Goal: Information Seeking & Learning: Learn about a topic

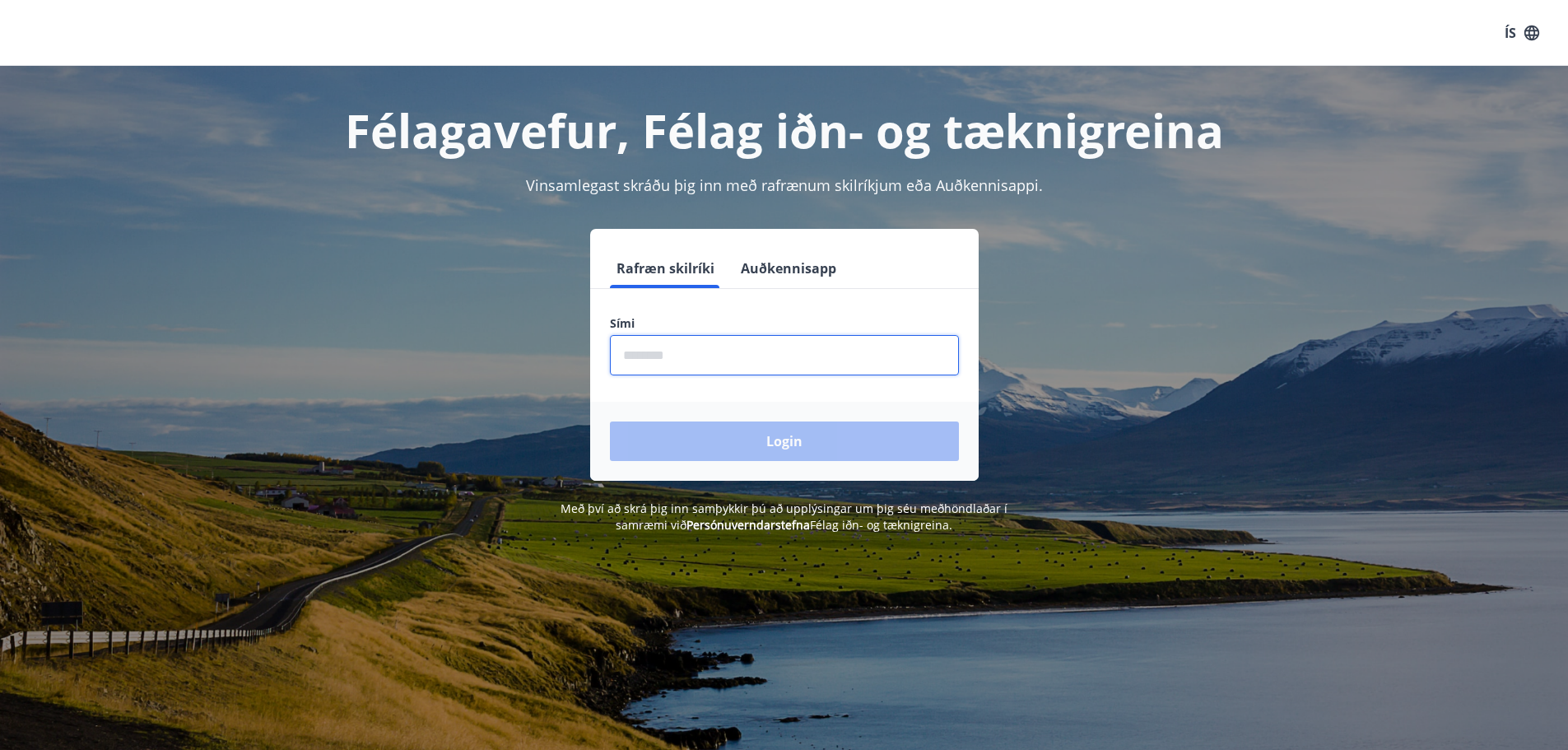
click at [683, 360] on input "phone" at bounding box center [785, 355] width 349 height 41
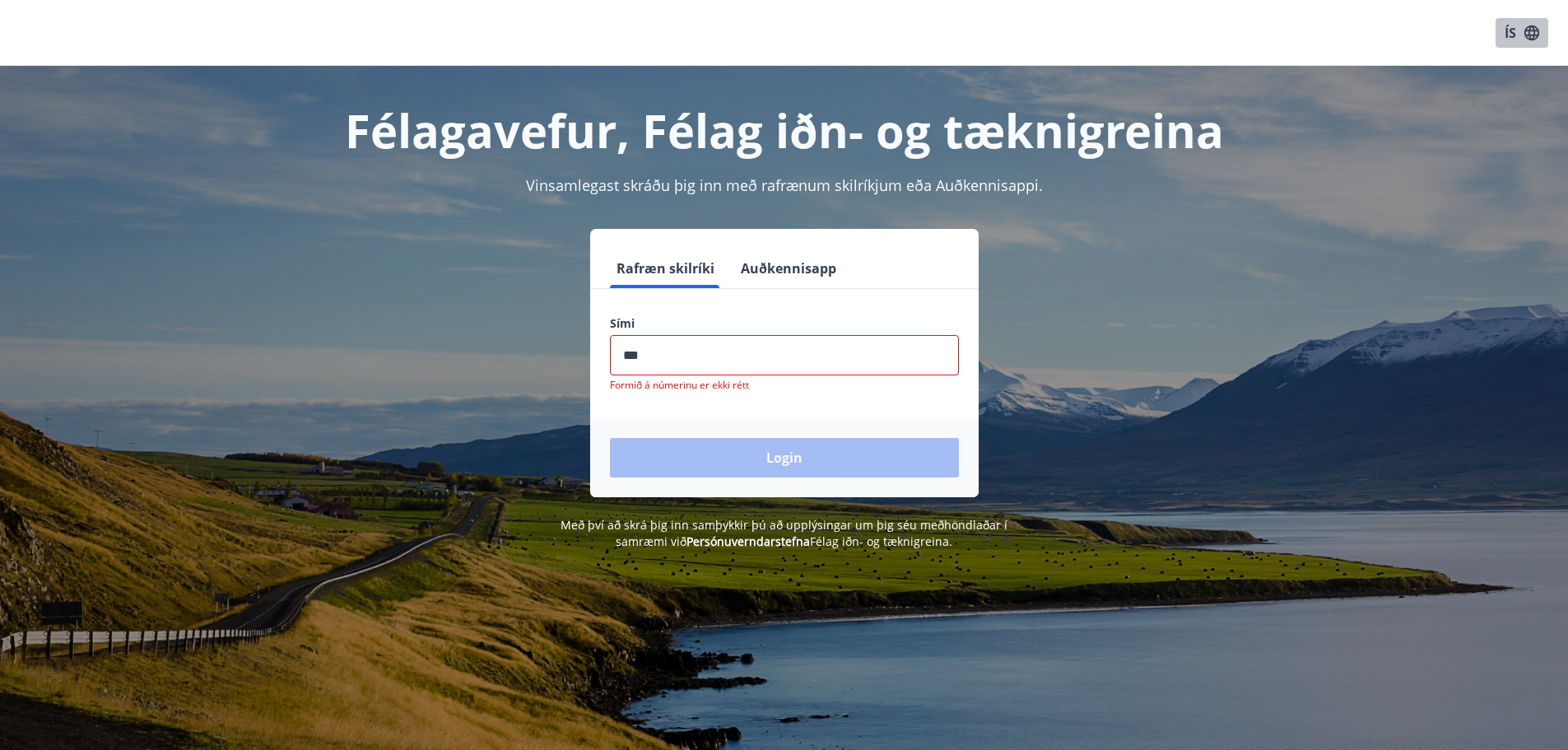
click at [1516, 33] on button "ÍS" at bounding box center [1522, 33] width 52 height 30
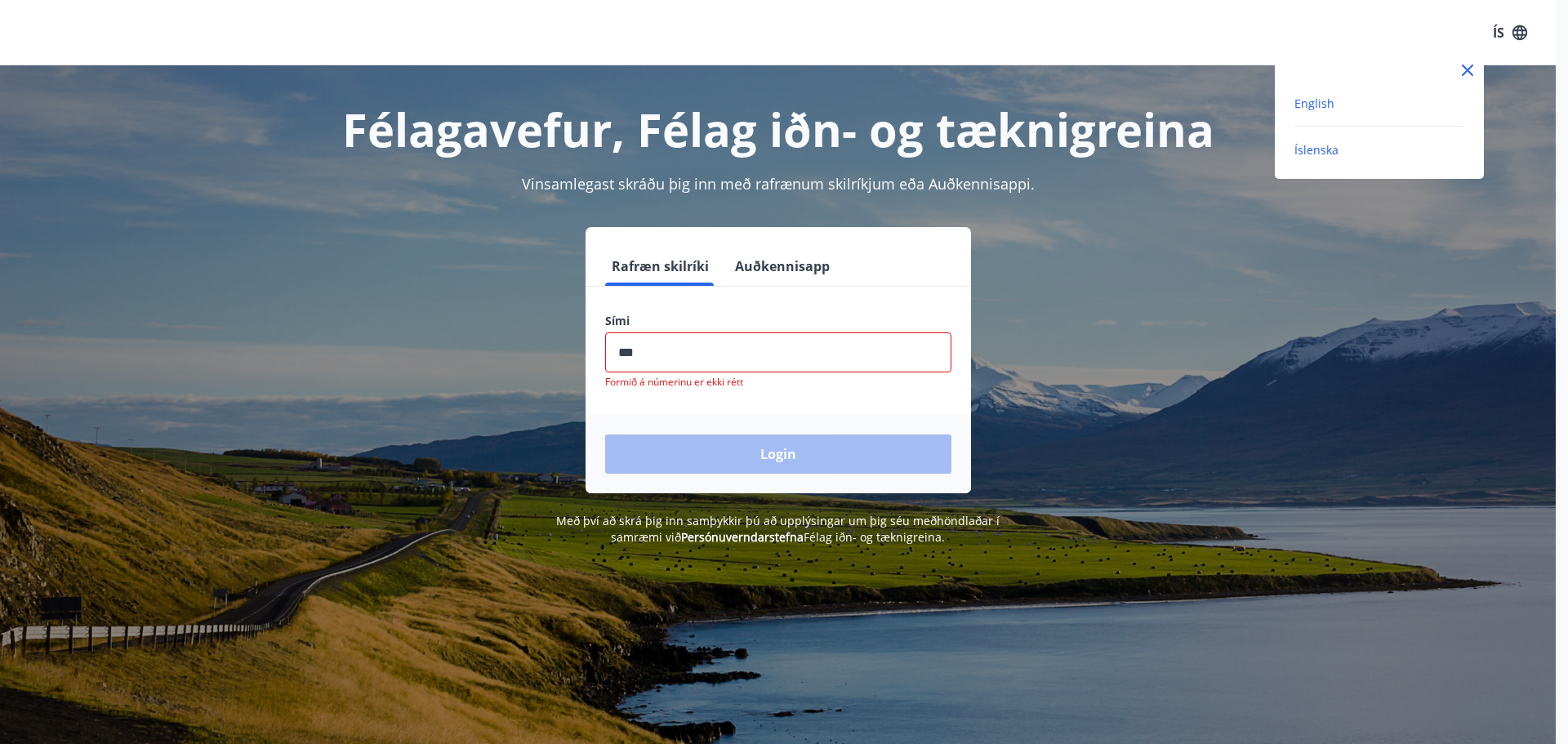
click at [1319, 104] on span "English" at bounding box center [1315, 103] width 40 height 15
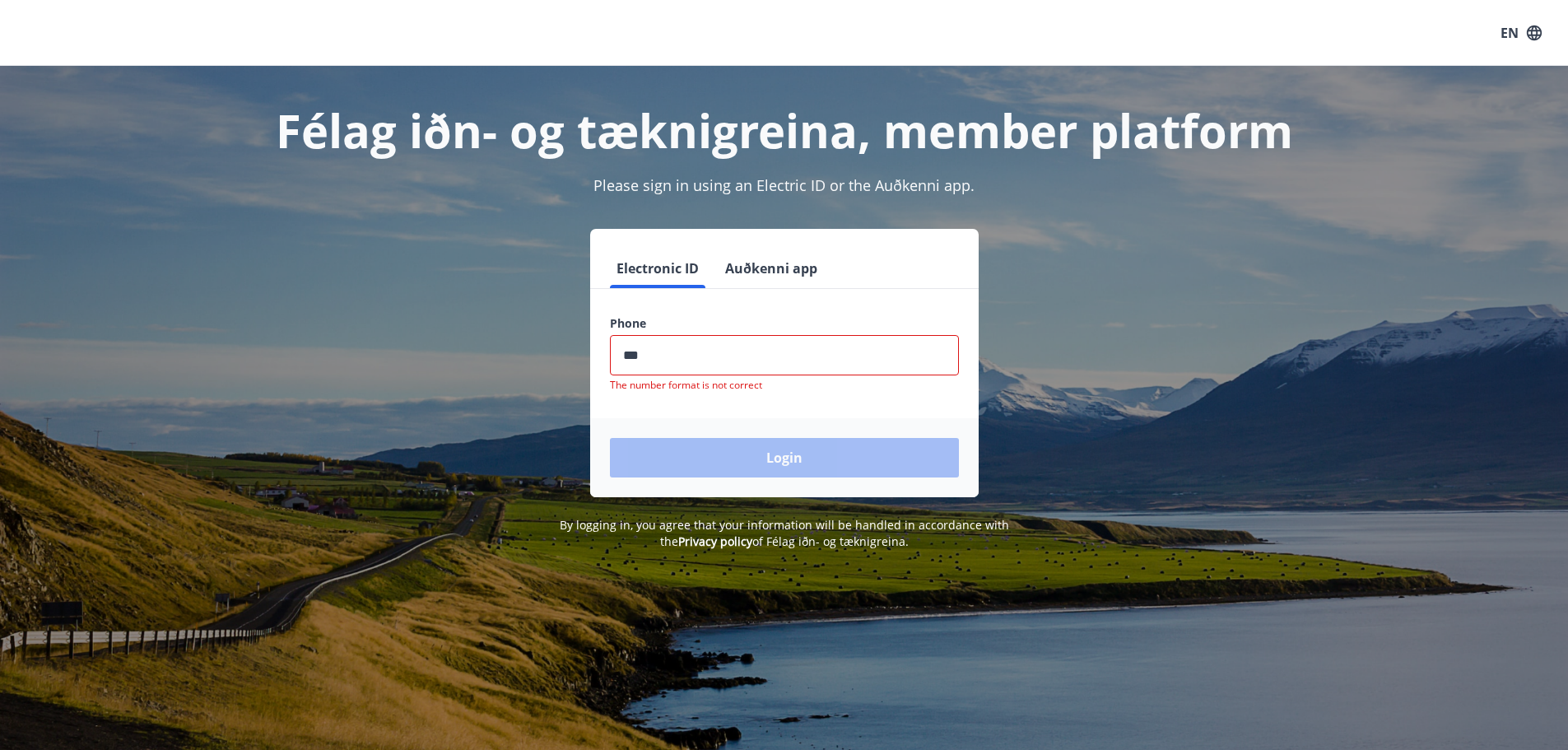
click at [694, 349] on input "phone" at bounding box center [785, 355] width 349 height 41
click at [764, 359] on input "phone" at bounding box center [785, 355] width 349 height 41
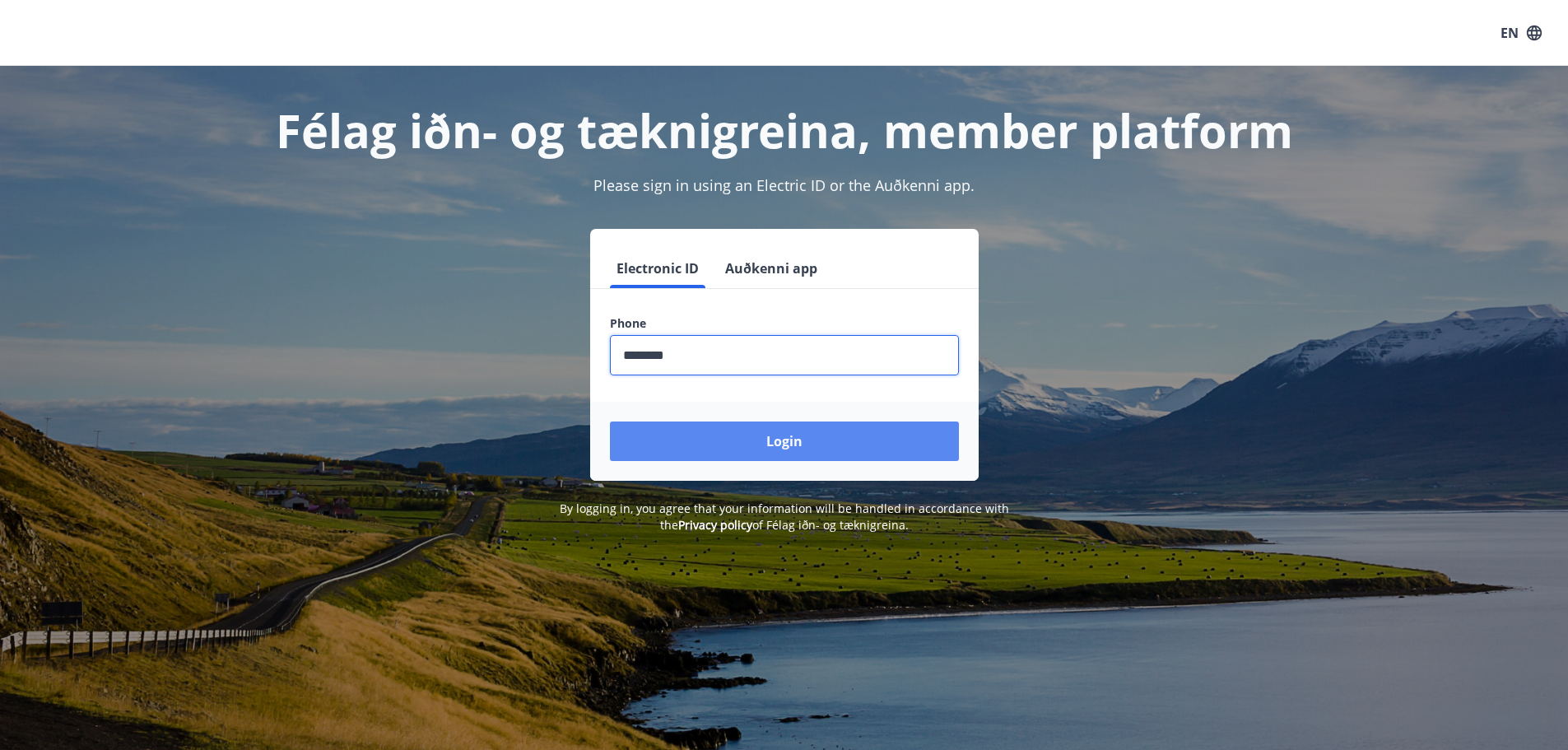
type input "********"
click at [786, 440] on button "Login" at bounding box center [785, 440] width 349 height 40
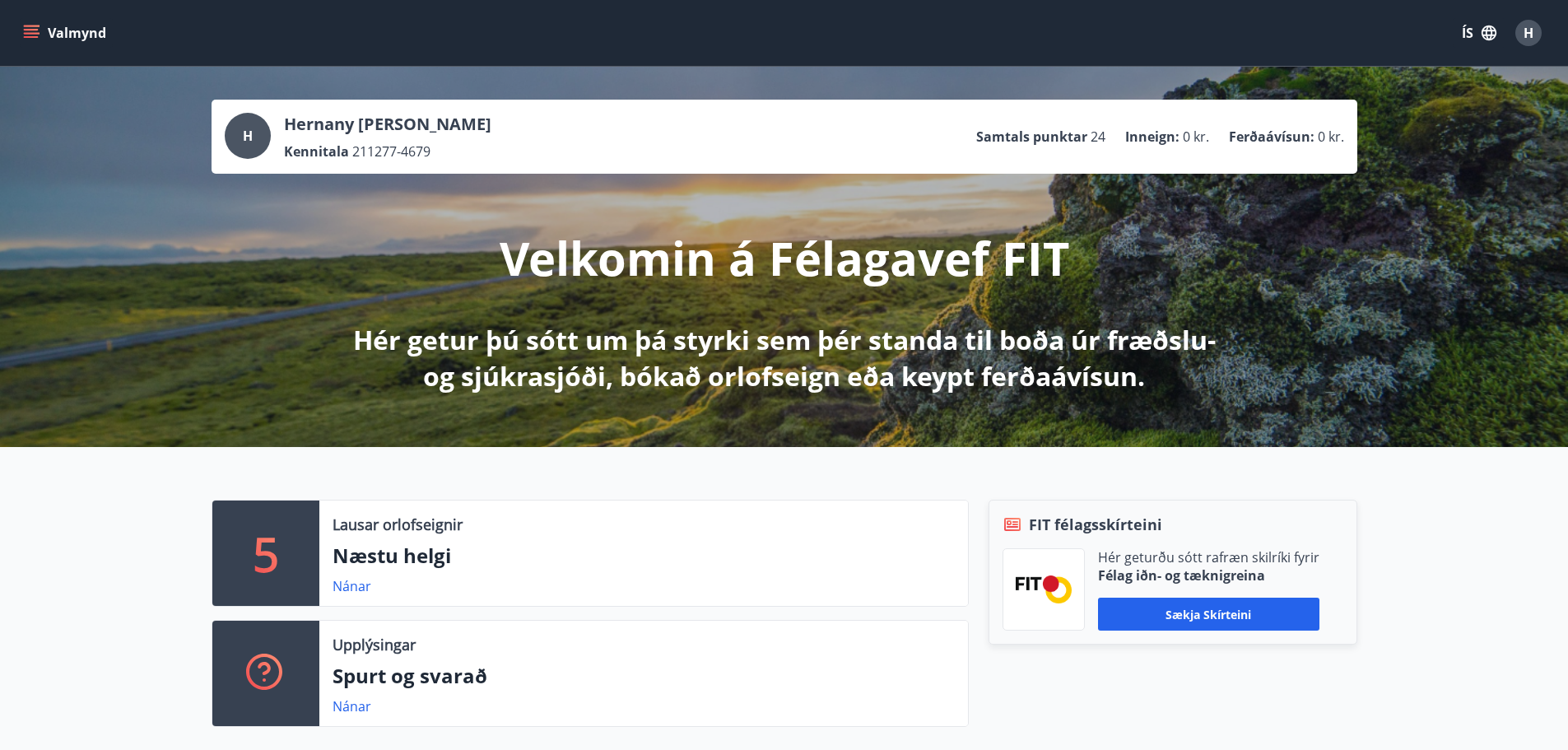
click at [1486, 37] on icon "button" at bounding box center [1489, 33] width 18 height 18
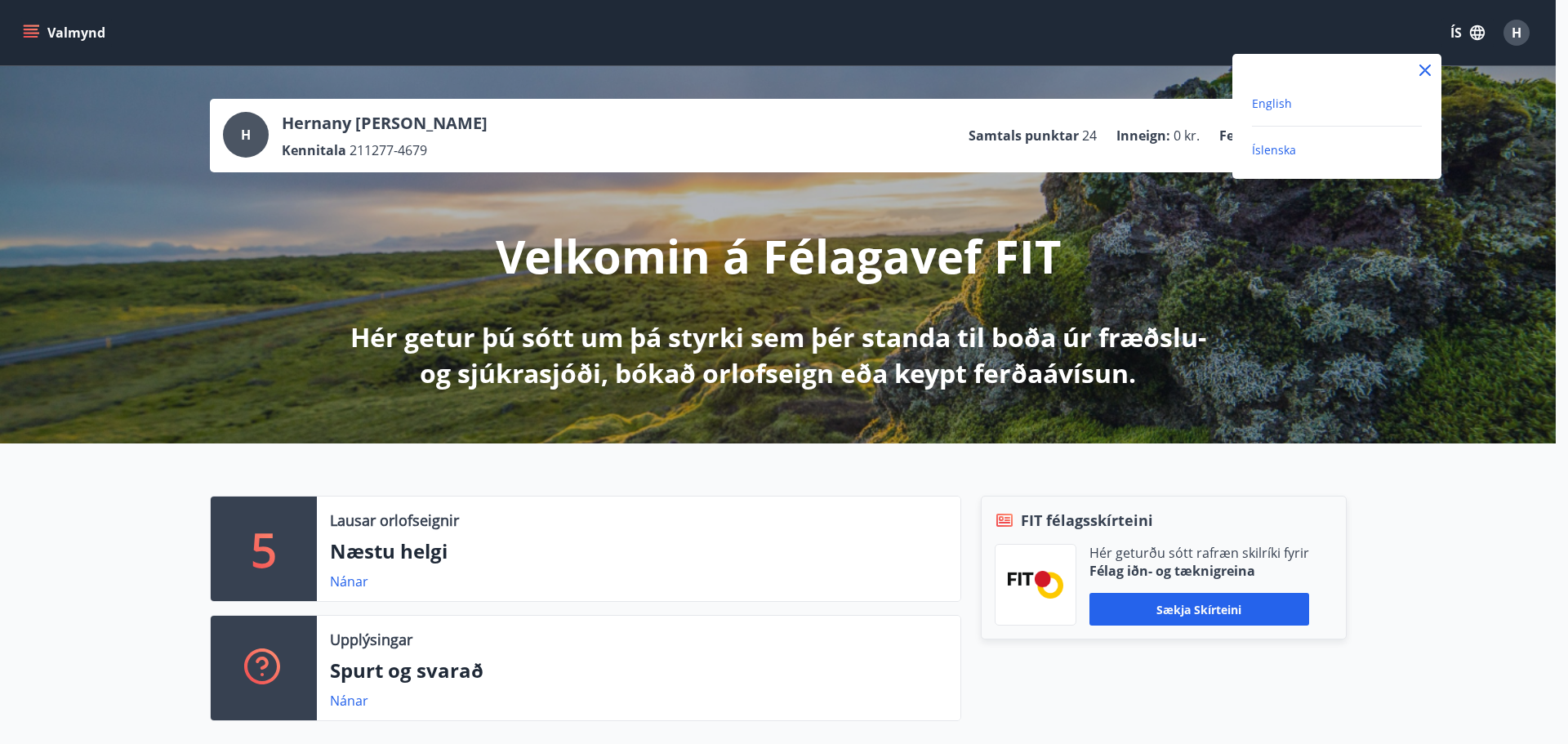
click at [1288, 102] on span "English" at bounding box center [1272, 103] width 40 height 15
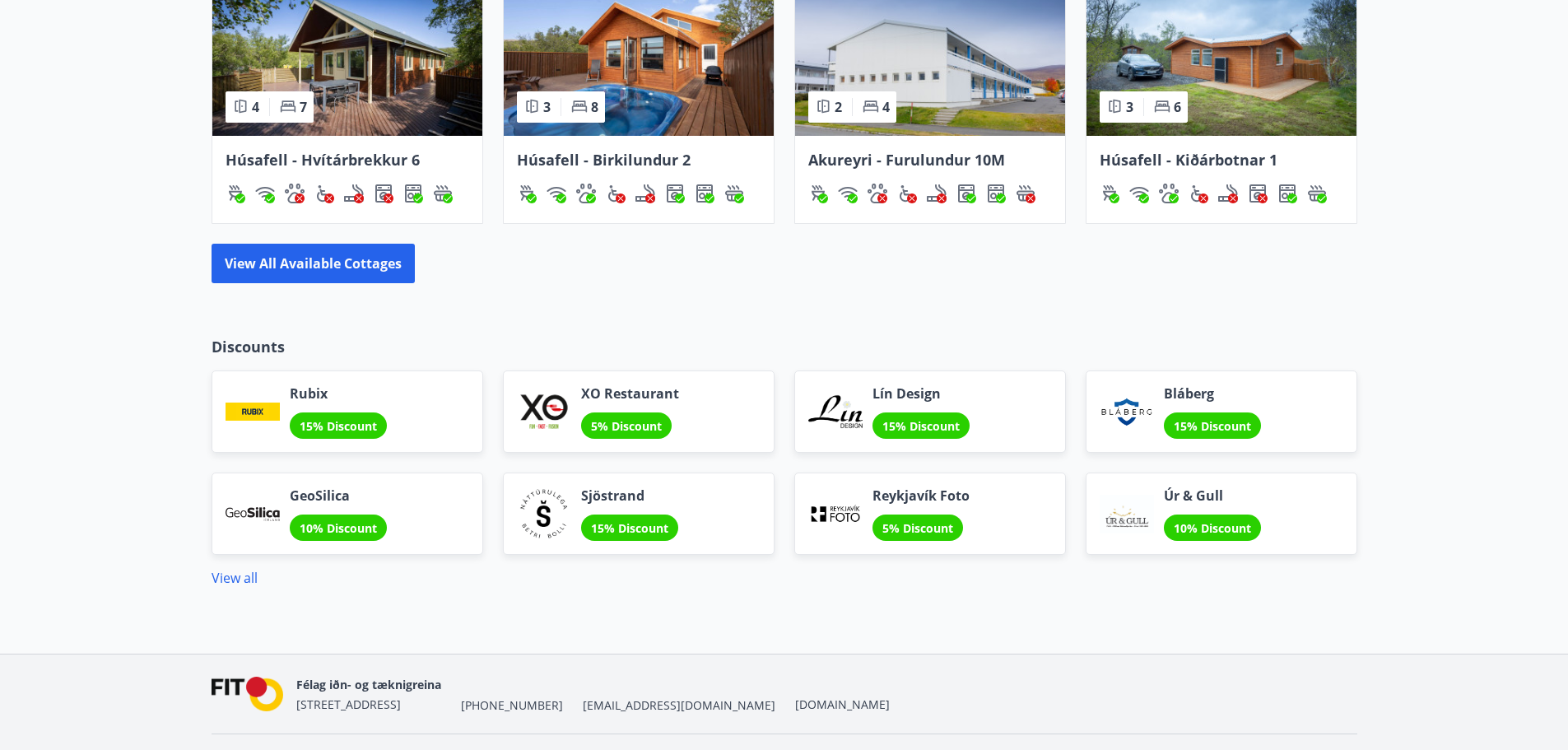
scroll to position [1277, 0]
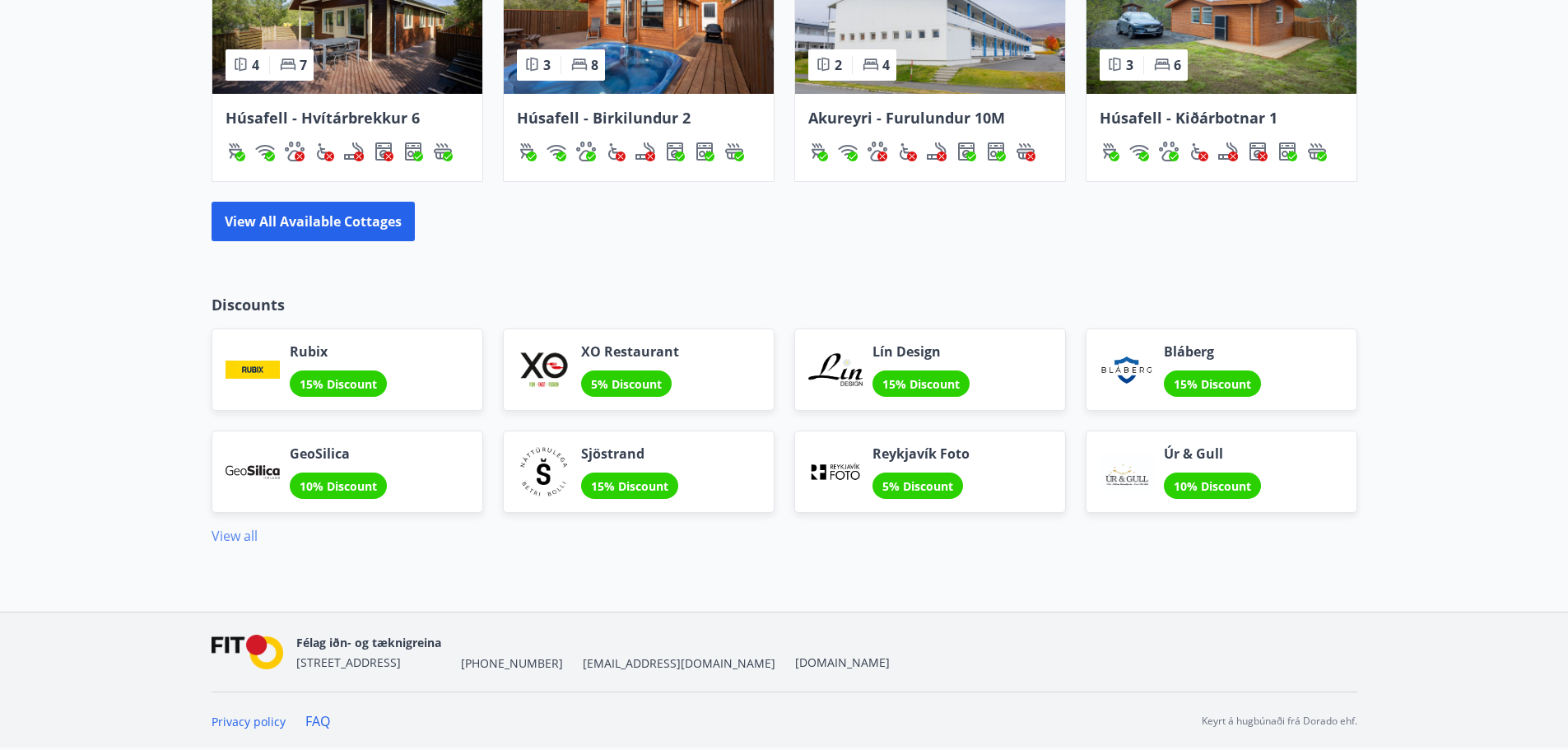
click at [243, 539] on link "View all" at bounding box center [235, 536] width 47 height 18
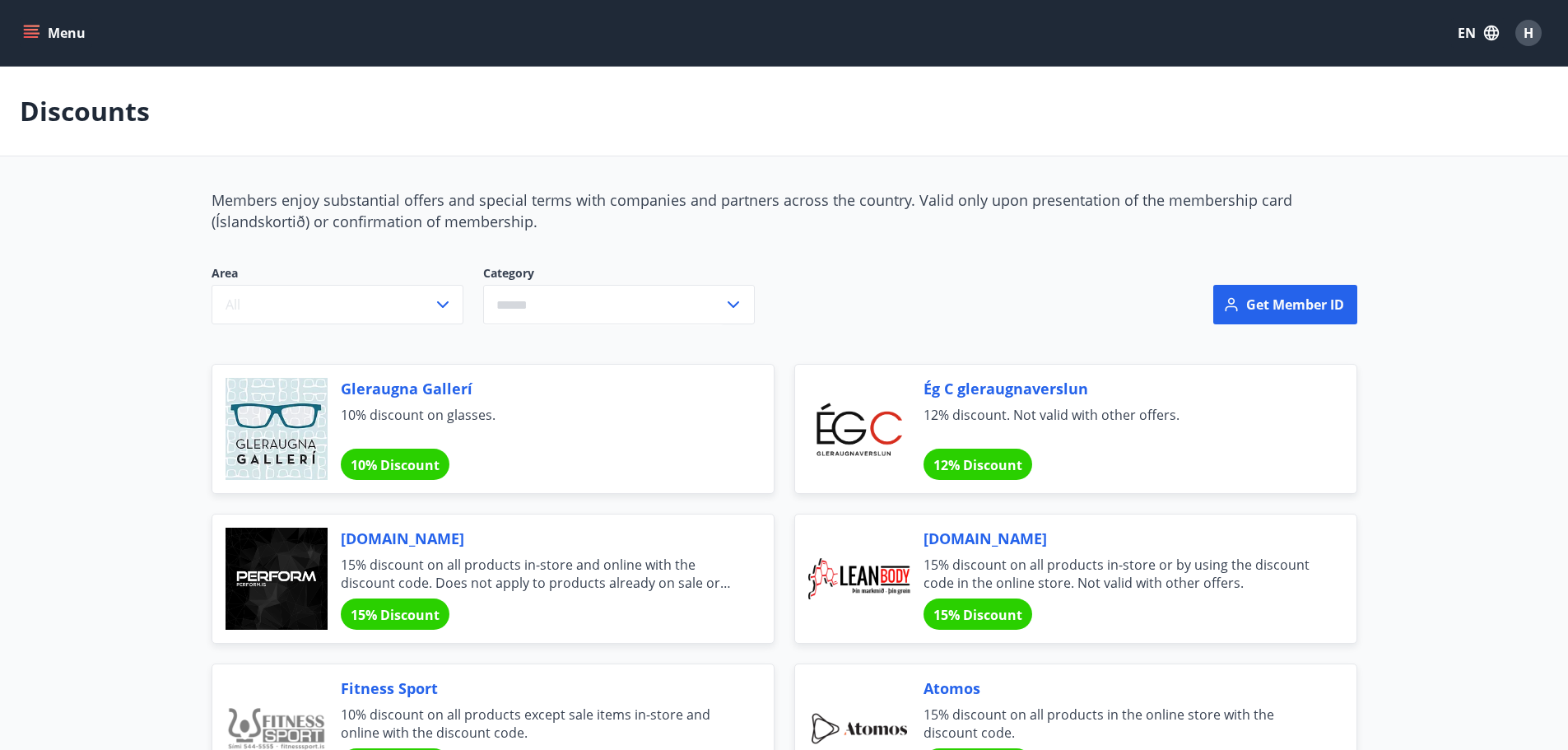
click at [31, 28] on icon "menu" at bounding box center [31, 32] width 16 height 16
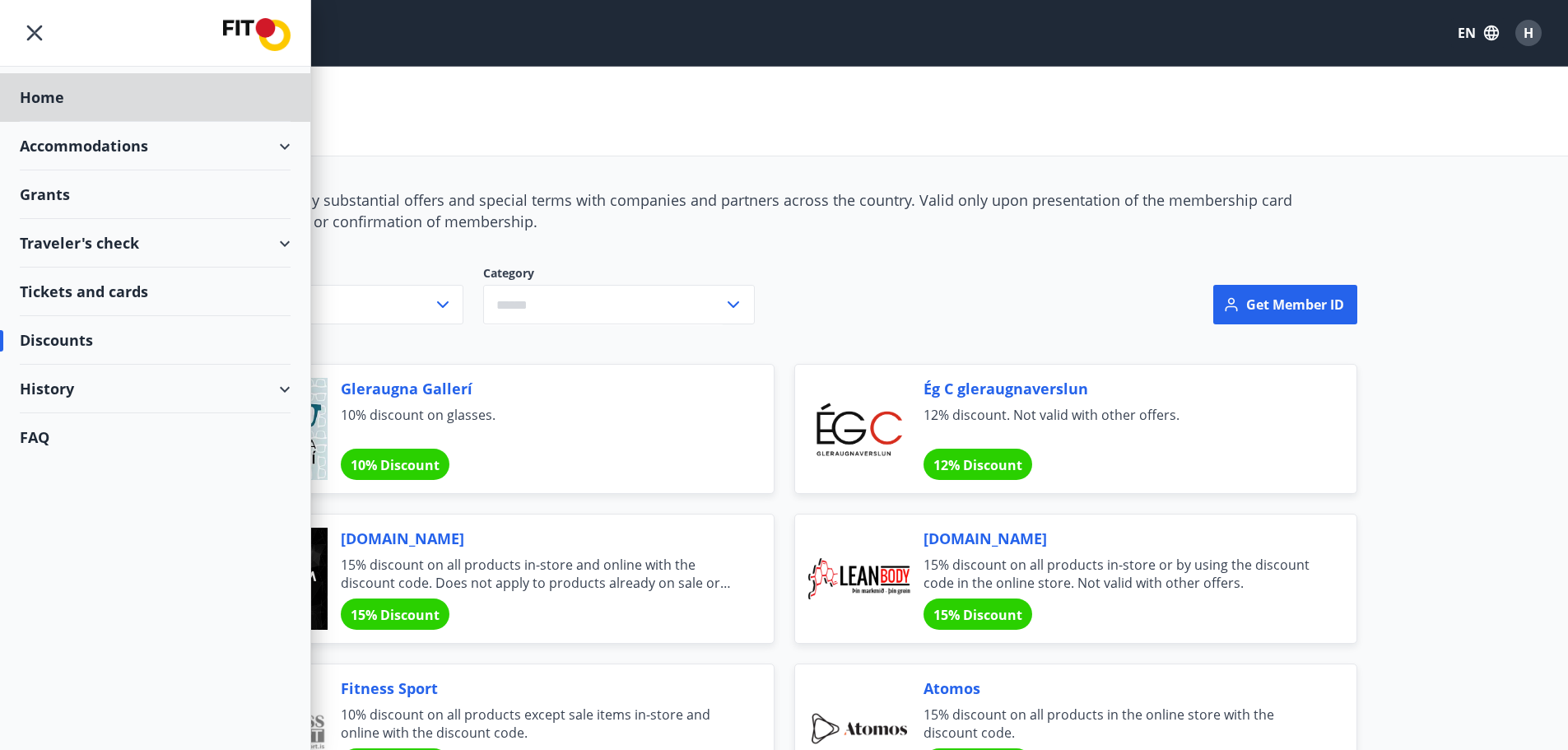
click at [54, 193] on div "Grants" at bounding box center [154, 195] width 271 height 49
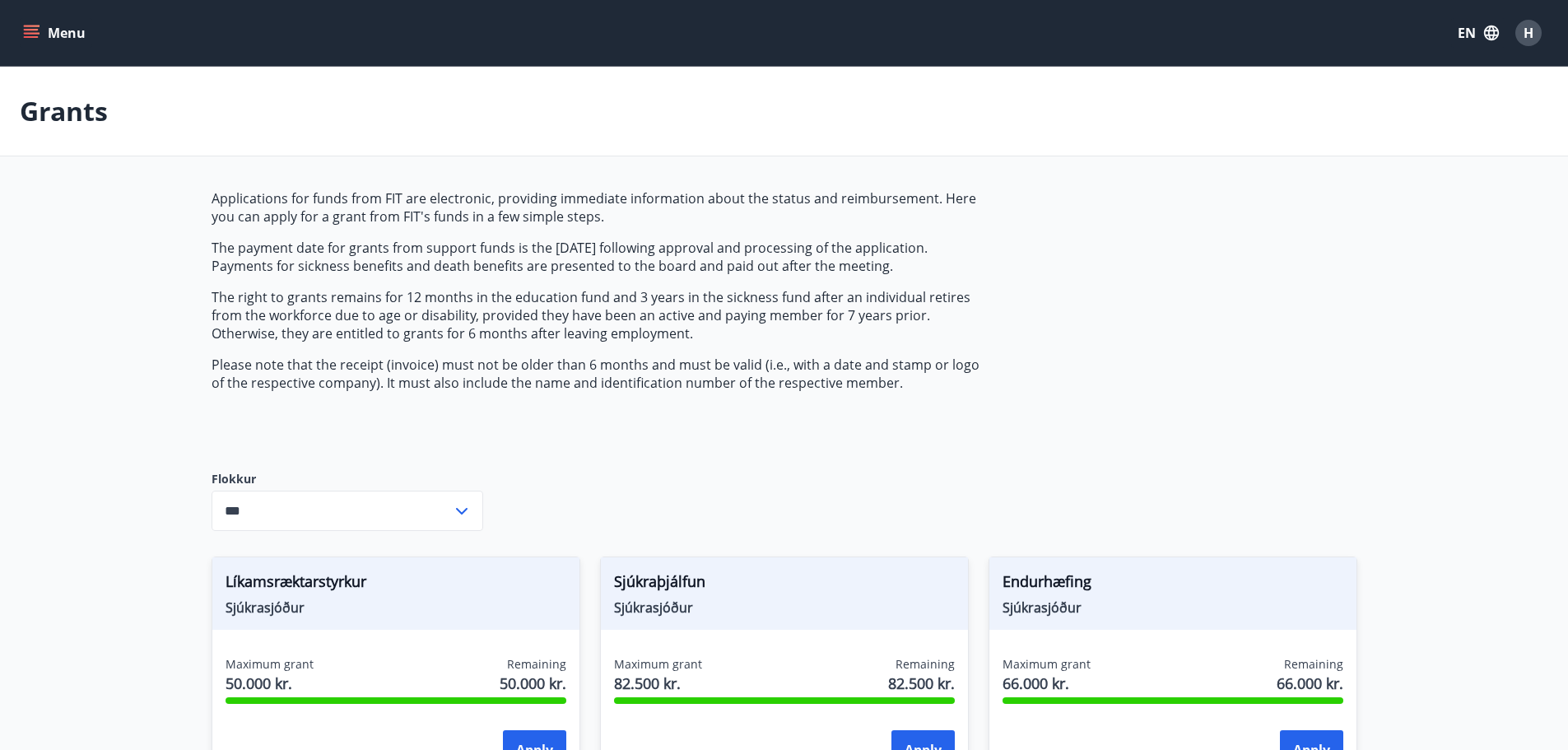
type input "***"
click at [1526, 30] on span "H" at bounding box center [1529, 33] width 10 height 18
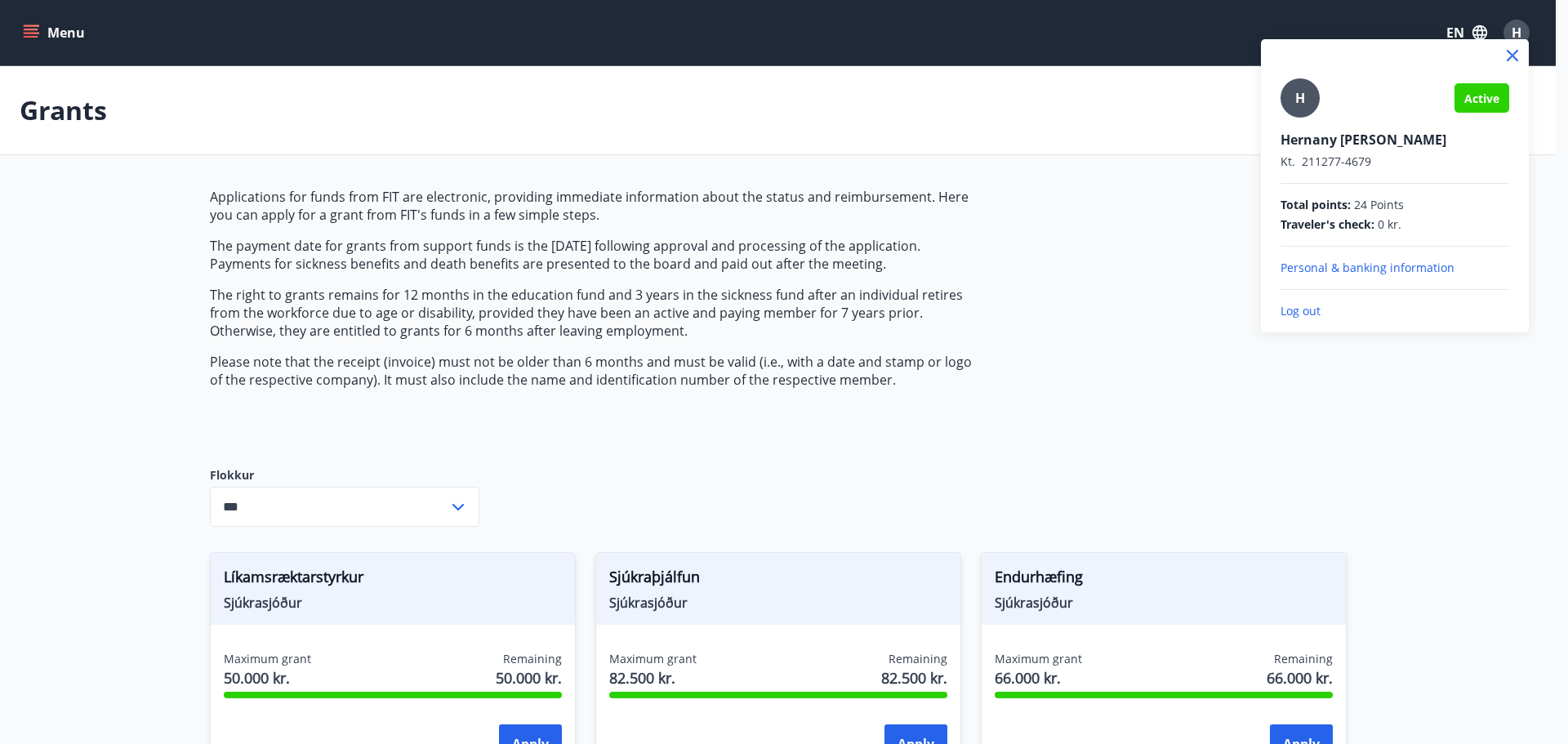
click at [1302, 310] on p "Log out" at bounding box center [1396, 311] width 229 height 16
